Goal: Transaction & Acquisition: Purchase product/service

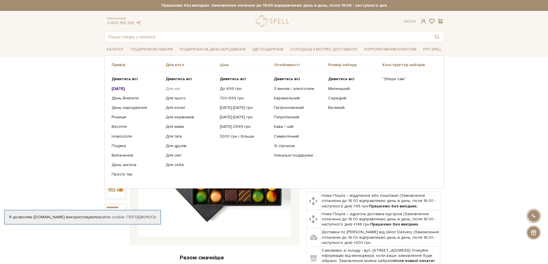
click at [169, 88] on link "Для неї" at bounding box center [191, 88] width 50 height 5
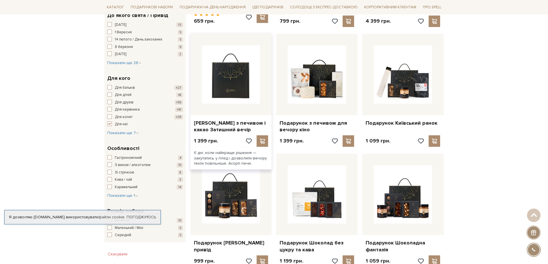
scroll to position [201, 0]
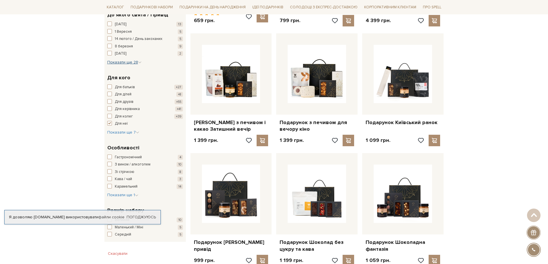
click at [133, 63] on span "Показати ще 28" at bounding box center [124, 62] width 34 height 5
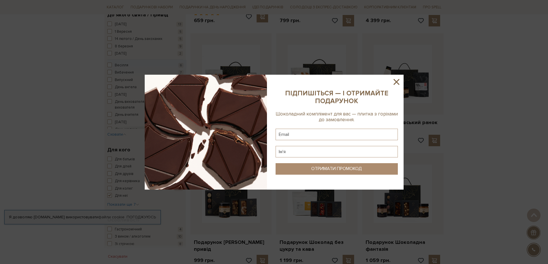
click at [394, 81] on icon at bounding box center [396, 82] width 10 height 10
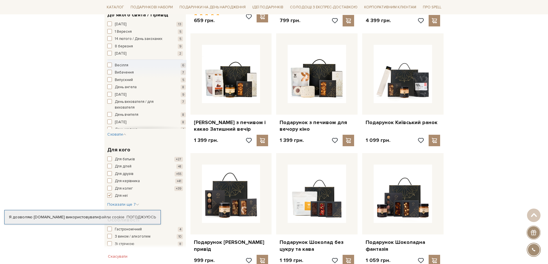
scroll to position [29, 0]
click at [110, 110] on span "button" at bounding box center [109, 108] width 5 height 5
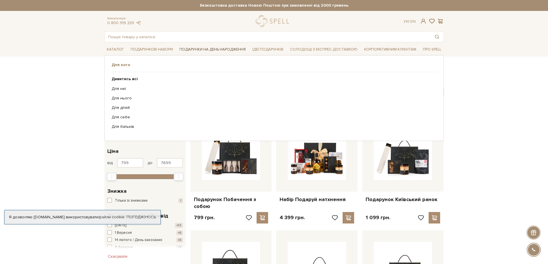
click at [222, 50] on link "Подарунки на День народження" at bounding box center [212, 49] width 71 height 9
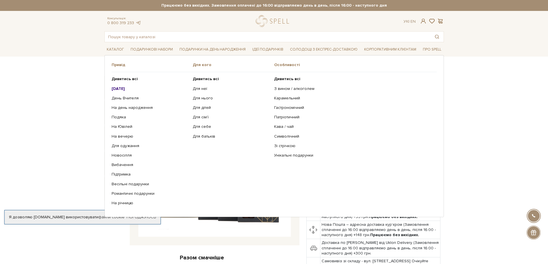
scroll to position [58, 0]
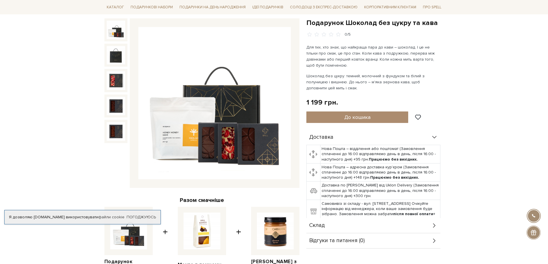
click at [286, 107] on img at bounding box center [214, 103] width 152 height 152
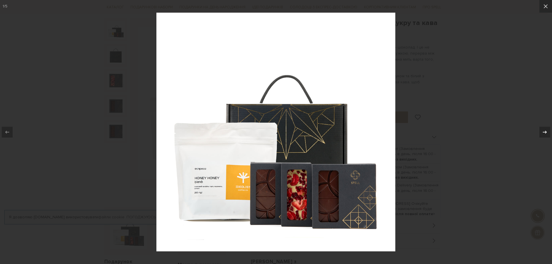
click at [543, 131] on icon at bounding box center [545, 132] width 7 height 7
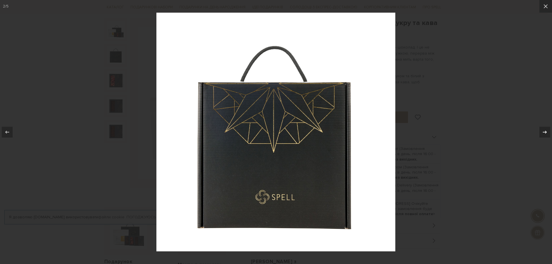
click at [543, 131] on icon at bounding box center [545, 132] width 7 height 7
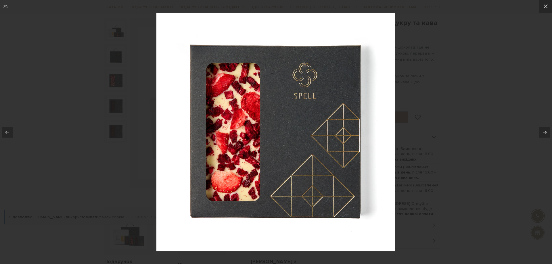
click at [543, 131] on icon at bounding box center [545, 132] width 7 height 7
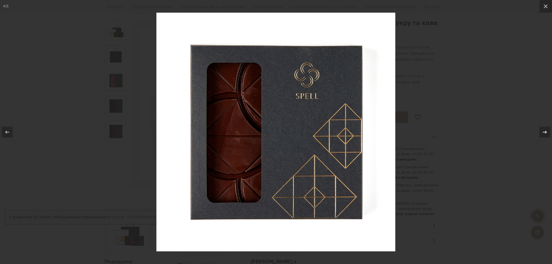
click at [543, 131] on icon at bounding box center [545, 132] width 7 height 7
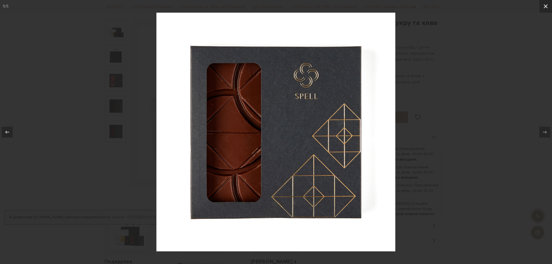
drag, startPoint x: 546, startPoint y: 5, endPoint x: 523, endPoint y: 32, distance: 35.9
click at [546, 5] on icon at bounding box center [545, 6] width 7 height 7
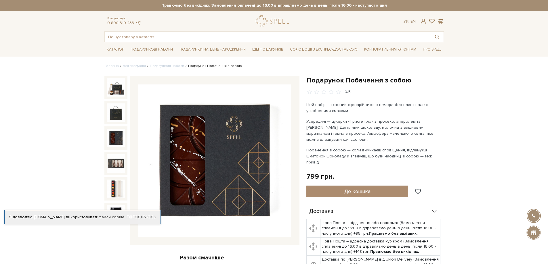
click at [117, 133] on img at bounding box center [116, 138] width 18 height 18
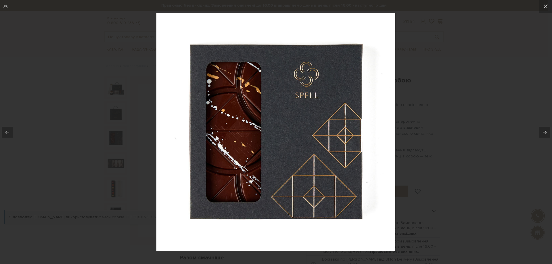
click at [545, 132] on icon at bounding box center [545, 132] width 7 height 7
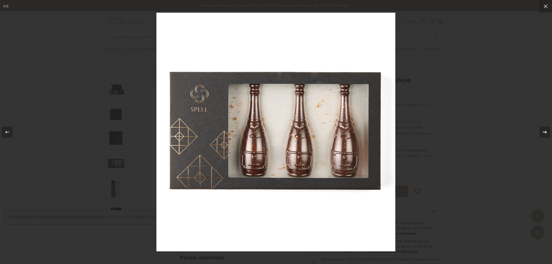
click at [542, 133] on icon at bounding box center [545, 132] width 7 height 7
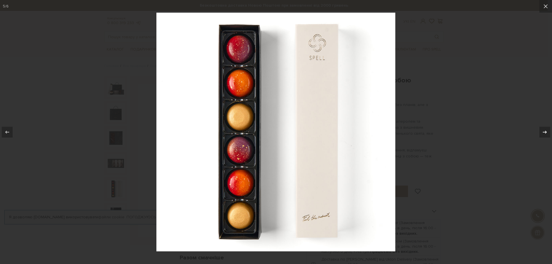
click at [542, 133] on icon at bounding box center [545, 132] width 7 height 7
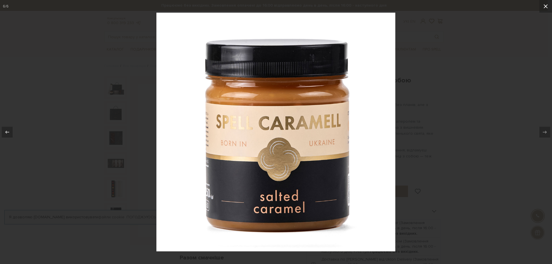
drag, startPoint x: 545, startPoint y: 6, endPoint x: 452, endPoint y: 10, distance: 93.0
click at [545, 6] on icon at bounding box center [545, 6] width 7 height 7
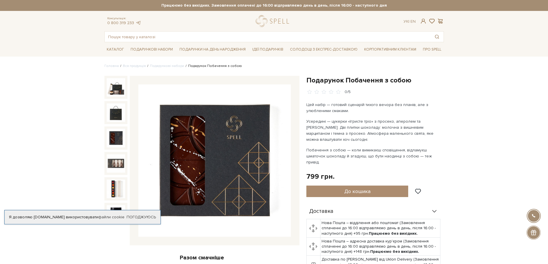
scroll to position [8, 0]
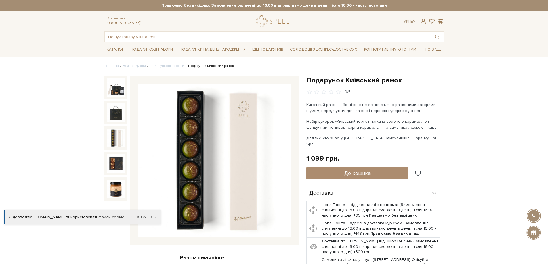
click at [120, 133] on img at bounding box center [116, 138] width 18 height 18
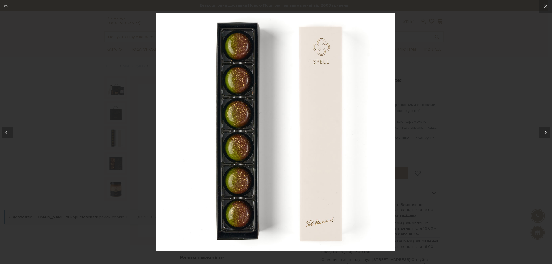
click at [545, 131] on icon at bounding box center [545, 132] width 7 height 7
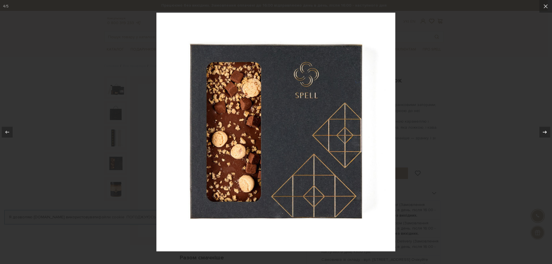
click at [547, 133] on icon at bounding box center [545, 132] width 7 height 7
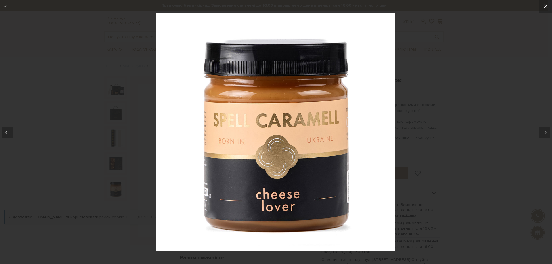
click at [545, 7] on icon at bounding box center [546, 6] width 4 height 4
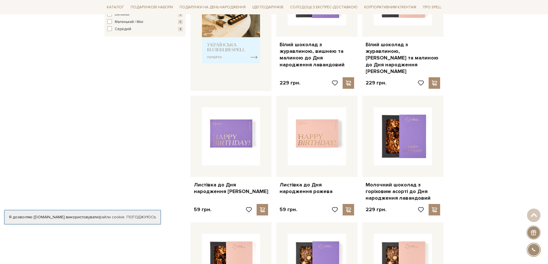
scroll to position [201, 0]
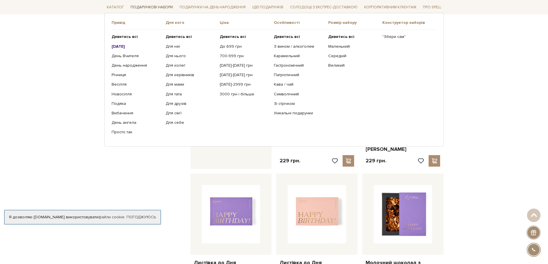
click at [160, 6] on link "Подарункові набори" at bounding box center [151, 7] width 47 height 9
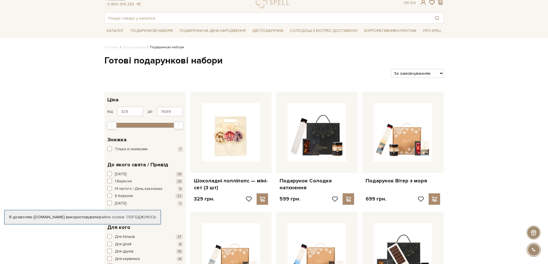
scroll to position [29, 0]
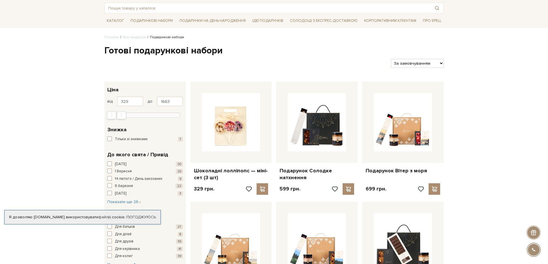
type input "1633"
drag, startPoint x: 174, startPoint y: 115, endPoint x: 116, endPoint y: 116, distance: 57.5
click at [116, 116] on div at bounding box center [145, 114] width 70 height 5
click at [213, 114] on button "Показати 44 товари" at bounding box center [216, 114] width 55 height 11
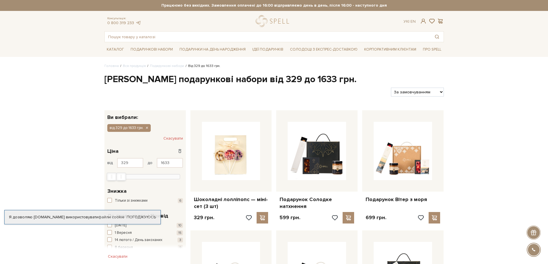
scroll to position [29, 0]
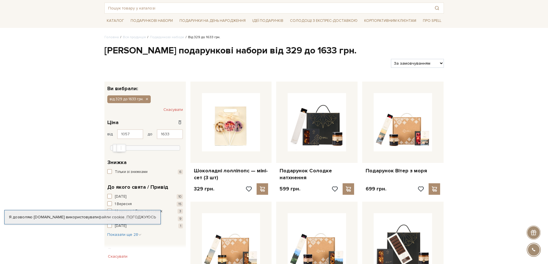
type input "1087"
drag, startPoint x: 110, startPoint y: 146, endPoint x: 117, endPoint y: 146, distance: 7.2
click at [117, 146] on div at bounding box center [145, 147] width 70 height 5
click at [219, 148] on b "12" at bounding box center [217, 147] width 5 height 5
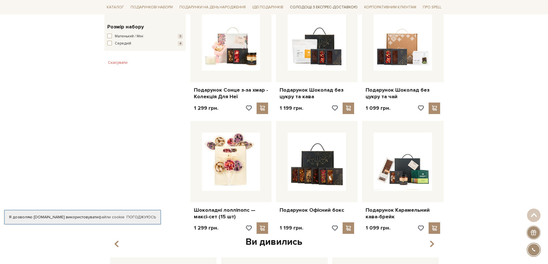
scroll to position [345, 0]
